Goal: Communication & Community: Connect with others

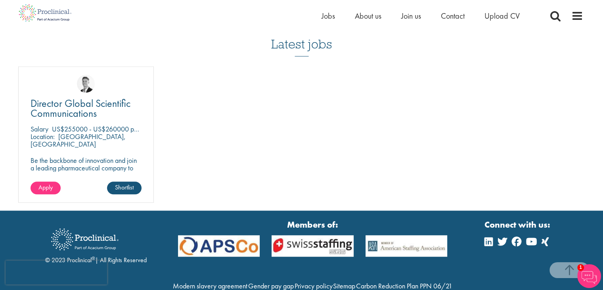
scroll to position [714, 0]
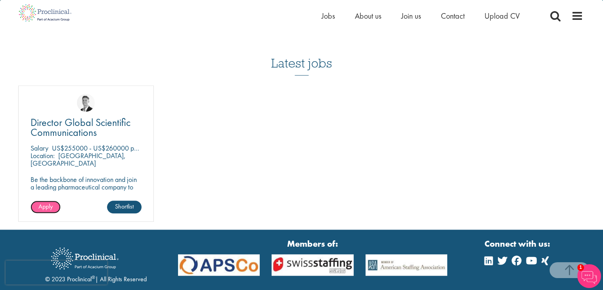
click at [40, 206] on span "Apply" at bounding box center [45, 206] width 14 height 8
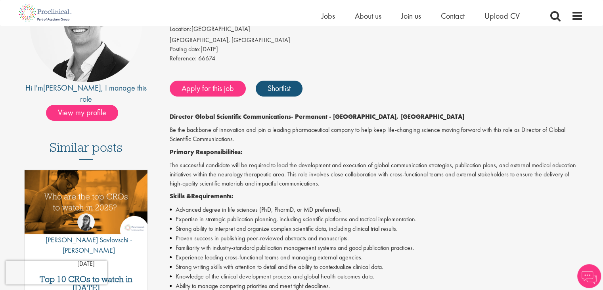
scroll to position [79, 0]
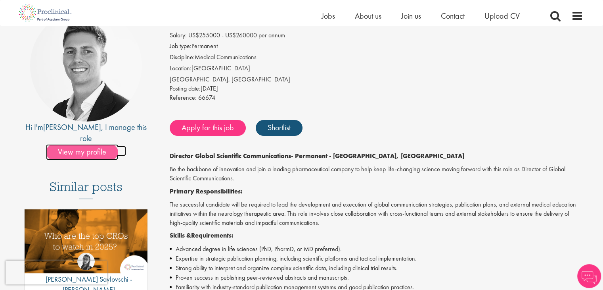
click at [77, 144] on span "View my profile" at bounding box center [82, 152] width 72 height 16
click at [80, 144] on span "View my profile" at bounding box center [82, 152] width 72 height 16
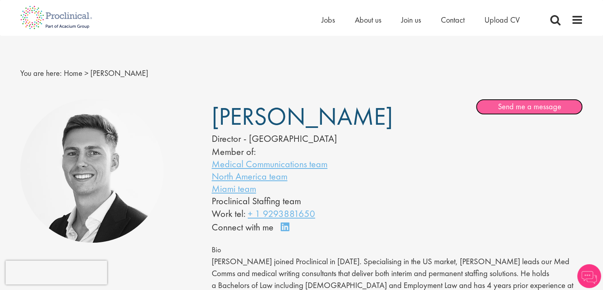
click at [0, 0] on link "Send me a message" at bounding box center [0, 0] width 0 height 0
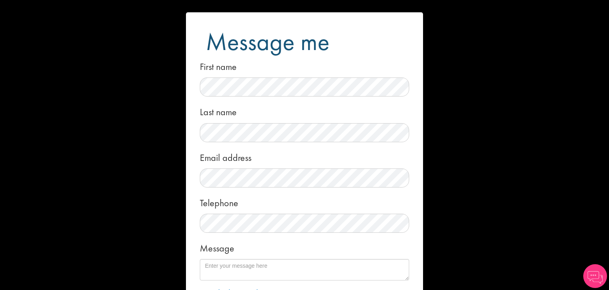
click at [332, 79] on div "First name" at bounding box center [304, 76] width 209 height 39
drag, startPoint x: 331, startPoint y: 74, endPoint x: 276, endPoint y: 209, distance: 146.1
click at [276, 212] on div "Telephone" at bounding box center [304, 212] width 209 height 39
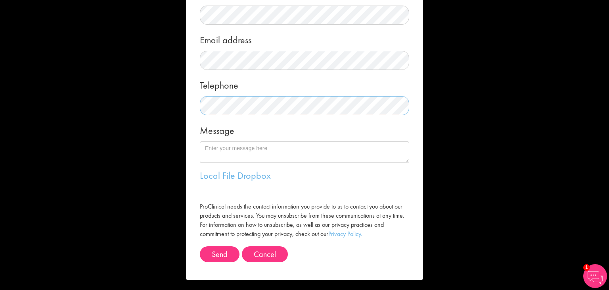
scroll to position [119, 0]
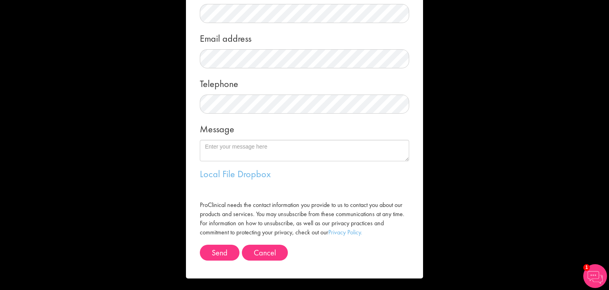
click at [297, 138] on div "Message" at bounding box center [304, 140] width 209 height 42
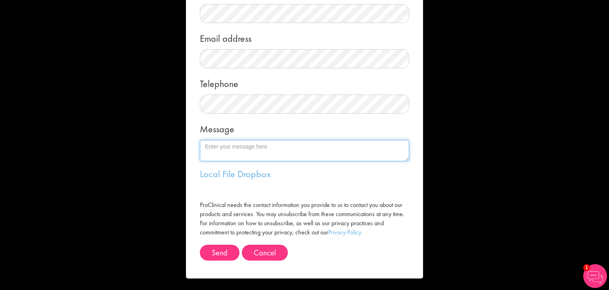
click at [293, 149] on textarea "Message" at bounding box center [304, 150] width 209 height 21
drag, startPoint x: 263, startPoint y: 148, endPoint x: 287, endPoint y: 156, distance: 24.7
click at [263, 148] on textarea "Hello George, I'm an MD hoping to break into a medical communications role. D" at bounding box center [304, 150] width 209 height 21
drag, startPoint x: 302, startPoint y: 154, endPoint x: 304, endPoint y: 149, distance: 6.0
click at [303, 152] on textarea "Hello George, I'm an MD and clinical researcher hoping to break into a medical …" at bounding box center [304, 150] width 209 height 21
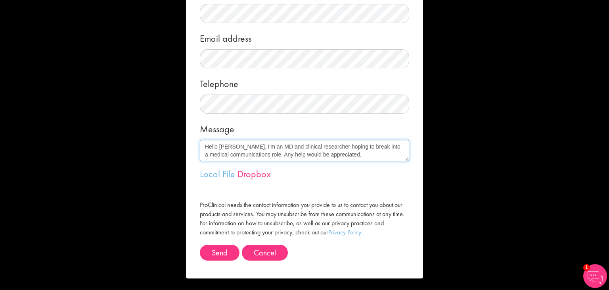
type textarea "Hello George, I'm an MD and clinical researcher hoping to break into a medical …"
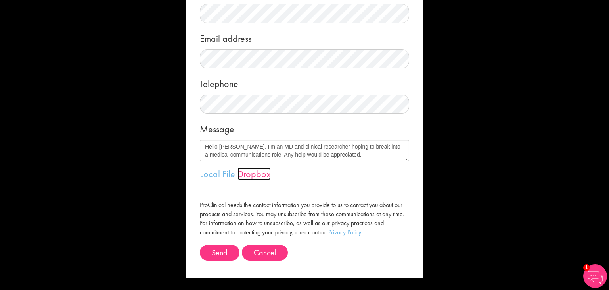
click at [238, 172] on link "Dropbox" at bounding box center [254, 173] width 33 height 12
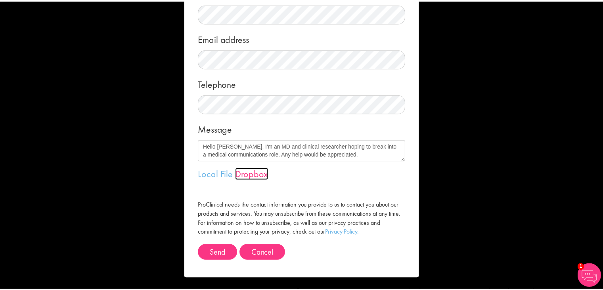
scroll to position [119, 0]
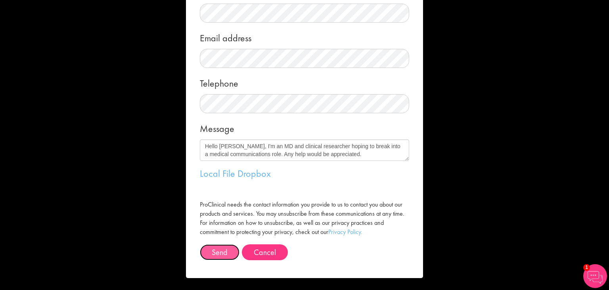
click at [215, 248] on button "Send" at bounding box center [220, 252] width 40 height 16
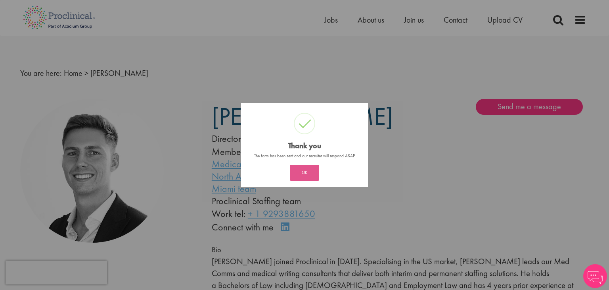
click at [305, 168] on button "OK" at bounding box center [304, 173] width 29 height 16
